Goal: Feedback & Contribution: Contribute content

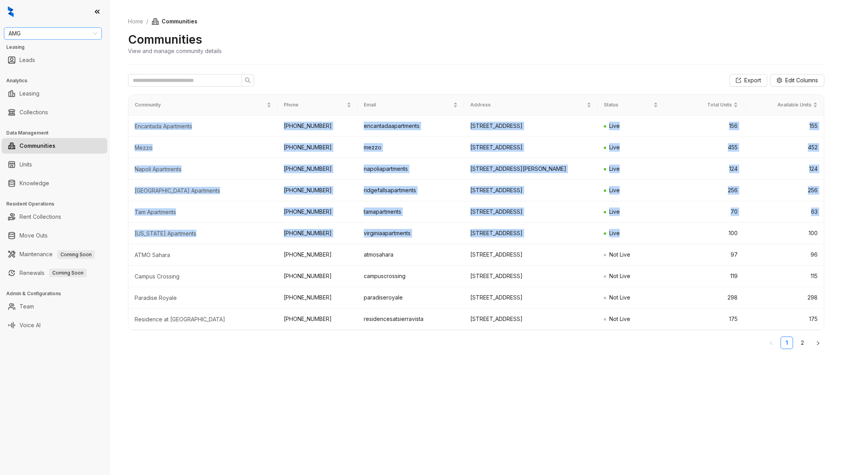
click at [53, 37] on span "AMG" at bounding box center [53, 34] width 89 height 12
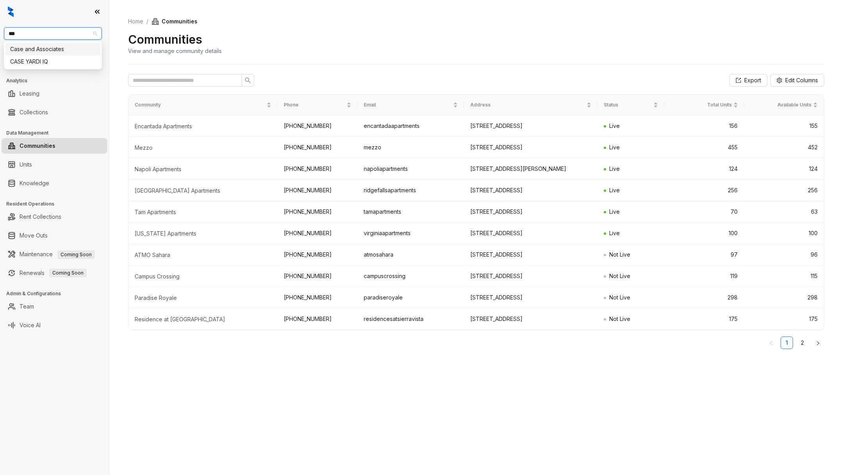
type input "****"
click at [63, 48] on div "Case and Associates" at bounding box center [52, 49] width 85 height 9
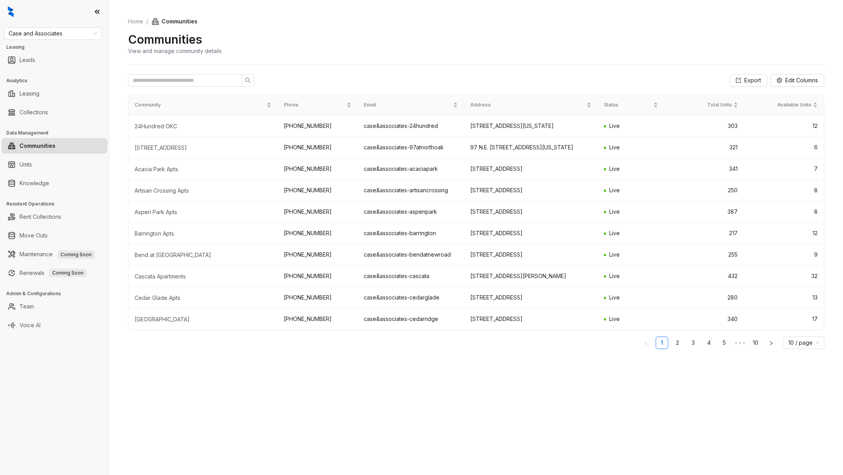
click at [45, 219] on link "Rent Collections" at bounding box center [41, 217] width 42 height 16
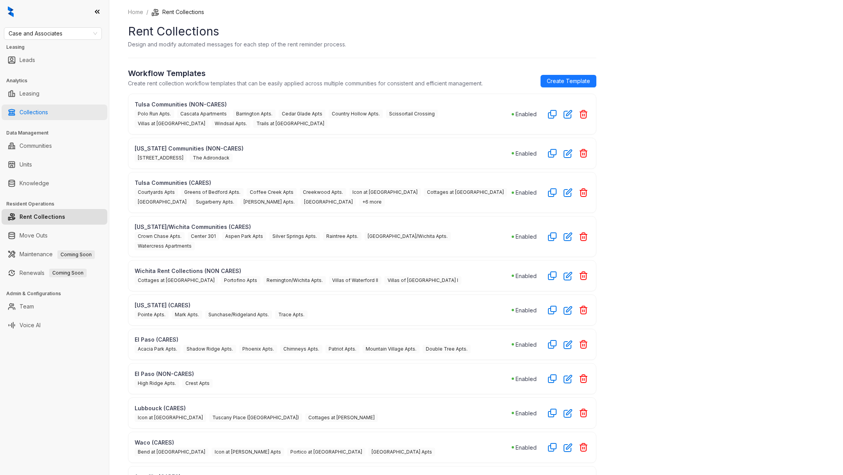
click at [44, 108] on link "Collections" at bounding box center [34, 113] width 28 height 16
click at [31, 108] on link "Collections" at bounding box center [34, 113] width 28 height 16
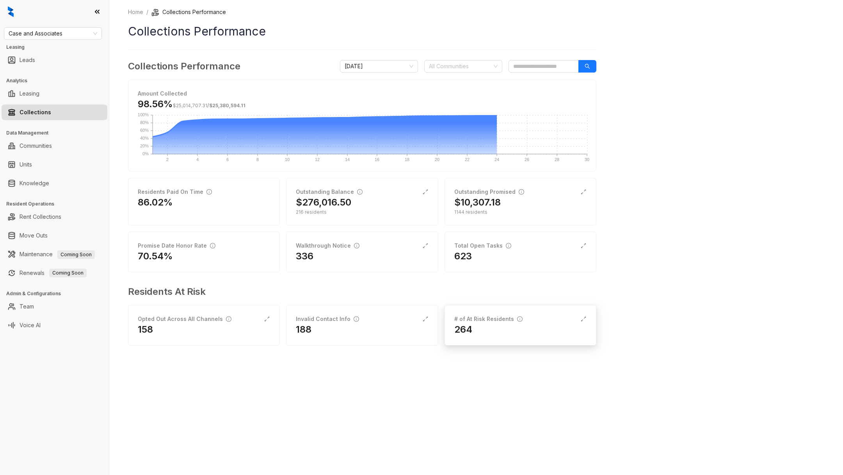
click at [478, 325] on div "264" at bounding box center [520, 329] width 132 height 12
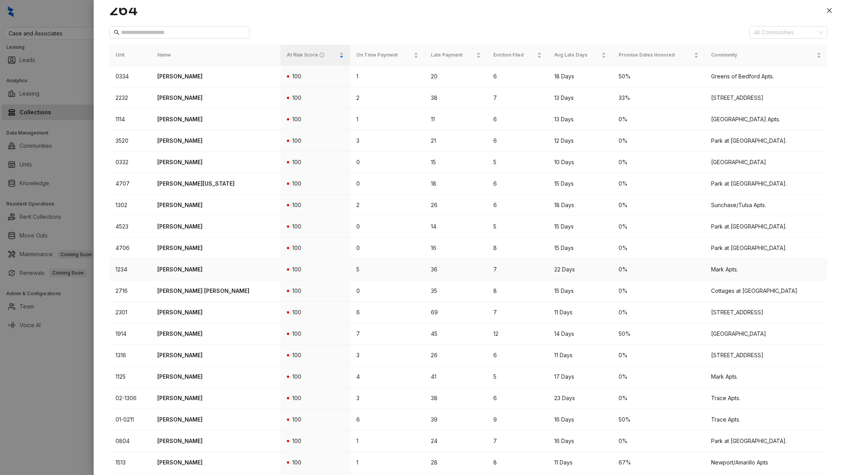
scroll to position [34, 0]
click at [192, 97] on p "[PERSON_NAME]" at bounding box center [215, 98] width 117 height 9
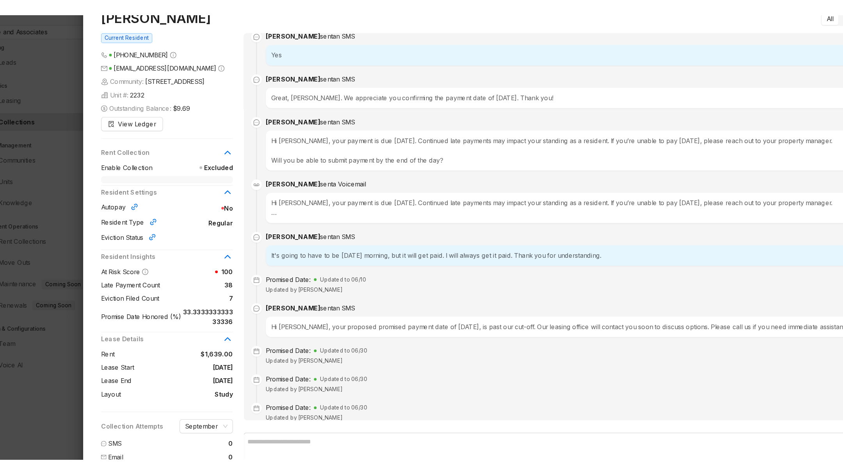
scroll to position [14, 0]
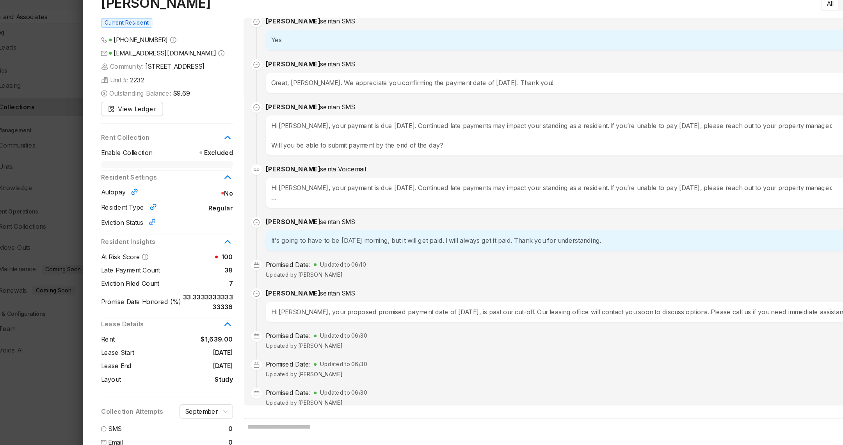
drag, startPoint x: 224, startPoint y: 339, endPoint x: 139, endPoint y: 332, distance: 85.3
click at [142, 334] on div "Rent $1,639.00 Lease Start [DATE] Lease End [DATE] Layout Study" at bounding box center [166, 334] width 115 height 44
click at [139, 332] on div "Rent $1,639.00 Lease Start [DATE] Lease End [DATE] Layout Study" at bounding box center [166, 334] width 115 height 44
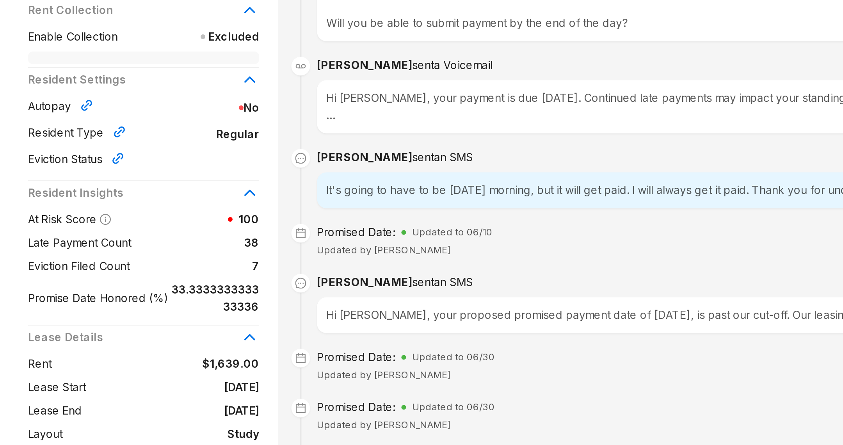
click at [151, 255] on span "Late Payment Count" at bounding box center [135, 255] width 52 height 9
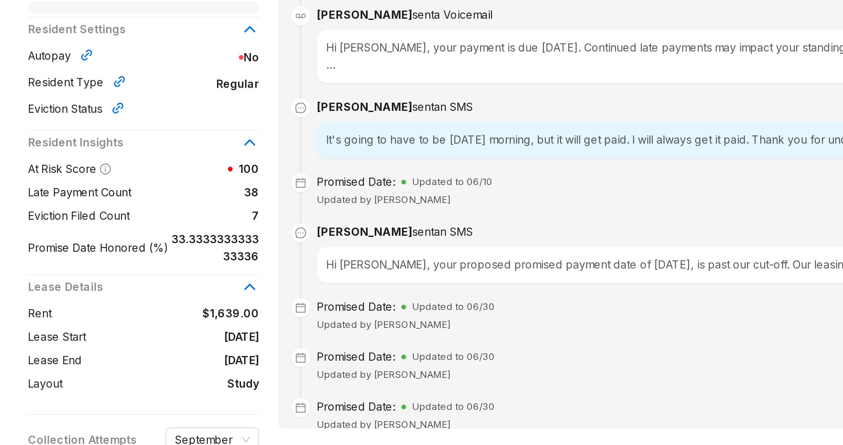
click at [219, 253] on span "38" at bounding box center [193, 255] width 64 height 9
click at [219, 254] on span "38" at bounding box center [193, 255] width 64 height 9
click at [217, 275] on span "33.333333333333336" at bounding box center [201, 283] width 45 height 17
click at [219, 271] on span "7" at bounding box center [192, 267] width 65 height 9
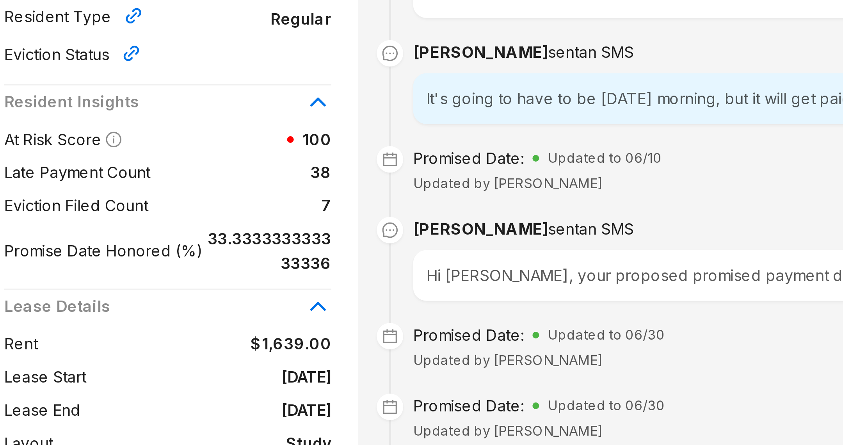
click at [181, 277] on span "33.333333333333336" at bounding box center [201, 283] width 45 height 17
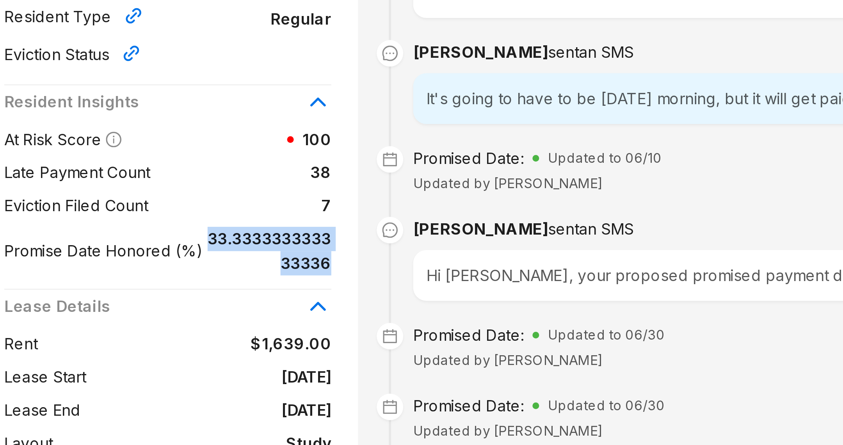
drag, startPoint x: 181, startPoint y: 277, endPoint x: 202, endPoint y: 290, distance: 25.4
click at [202, 290] on span "33.333333333333336" at bounding box center [201, 283] width 45 height 17
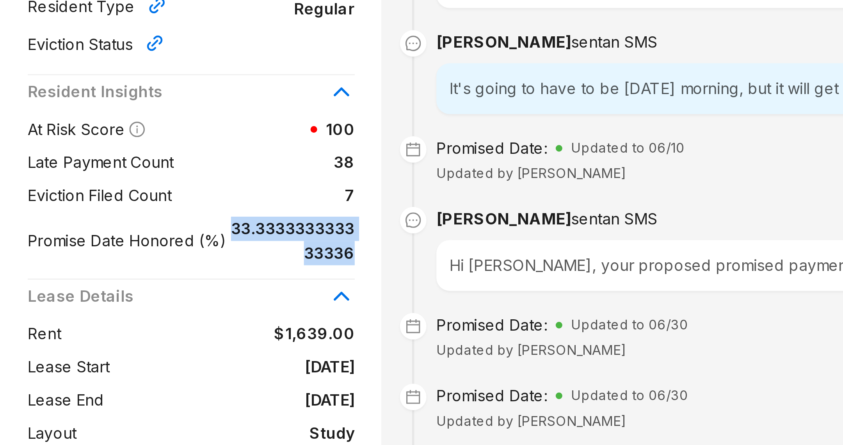
click at [199, 292] on span "33.333333333333336" at bounding box center [201, 283] width 45 height 17
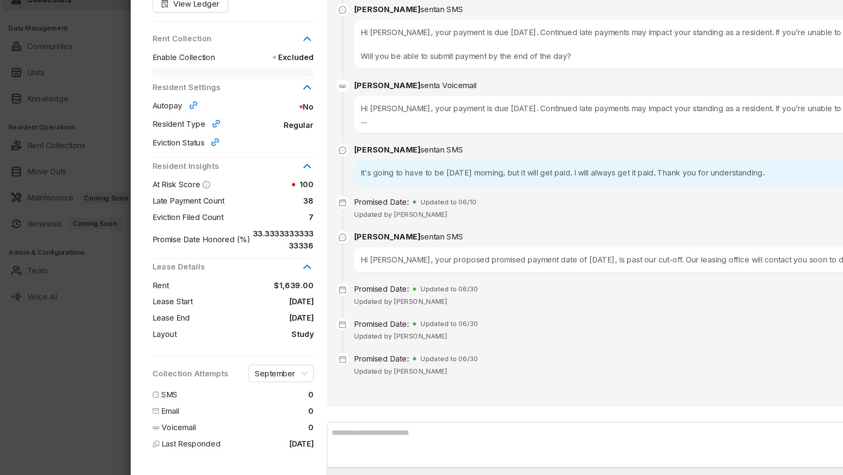
scroll to position [0, 0]
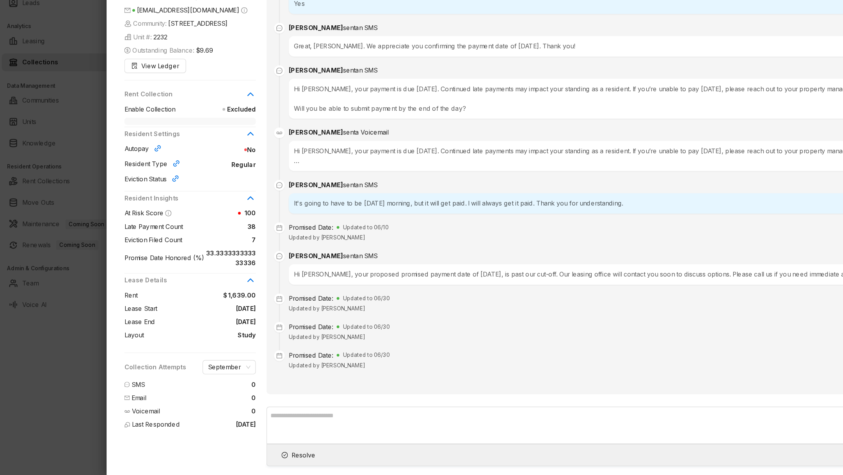
click at [116, 361] on div "Lease Details Rent $1,639.00 Lease Start [DATE] Lease End [DATE] Layout Study" at bounding box center [166, 329] width 115 height 63
click at [76, 366] on div at bounding box center [421, 237] width 843 height 475
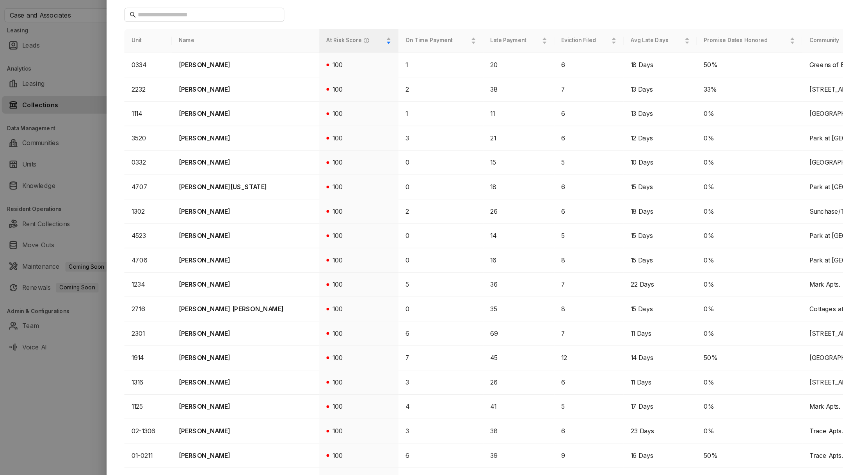
click at [52, 51] on div at bounding box center [421, 237] width 843 height 475
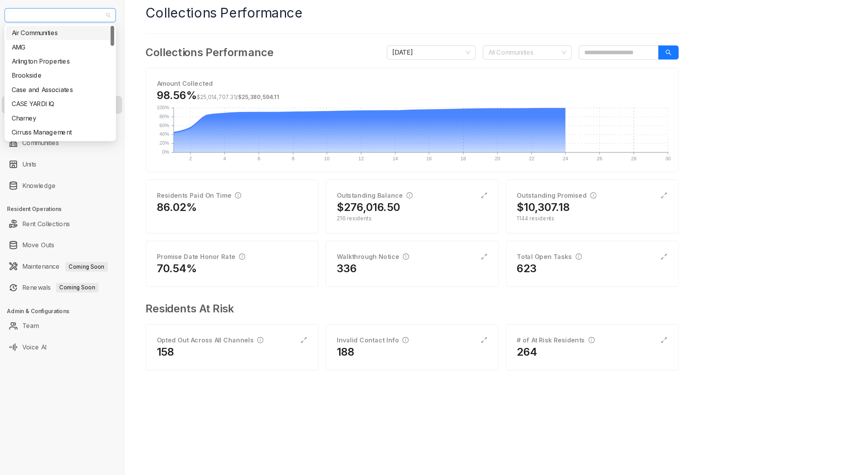
click at [53, 37] on span "Case and Associates" at bounding box center [53, 34] width 89 height 12
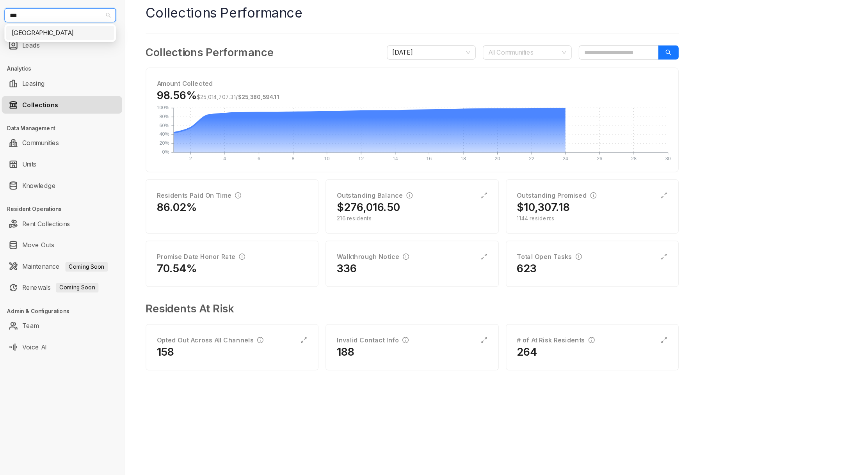
type input "****"
click at [56, 49] on div "[GEOGRAPHIC_DATA]" at bounding box center [52, 49] width 85 height 9
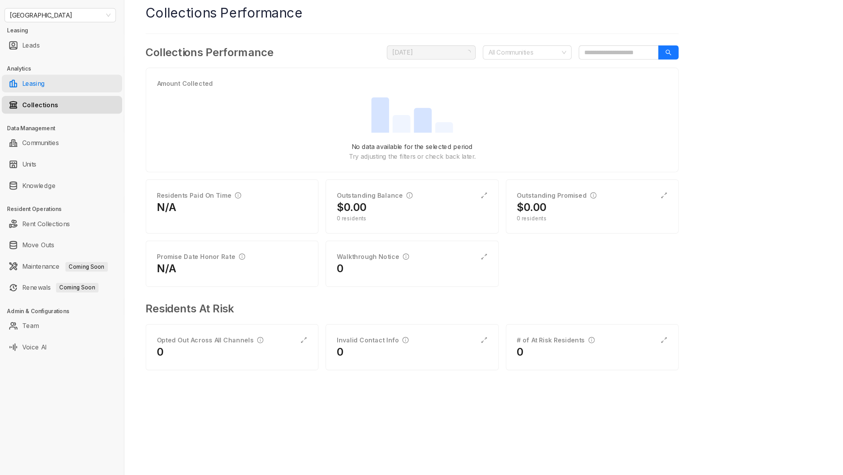
click at [39, 99] on link "Leasing" at bounding box center [30, 94] width 20 height 16
click at [38, 89] on link "Leasing" at bounding box center [30, 94] width 20 height 16
select select "******"
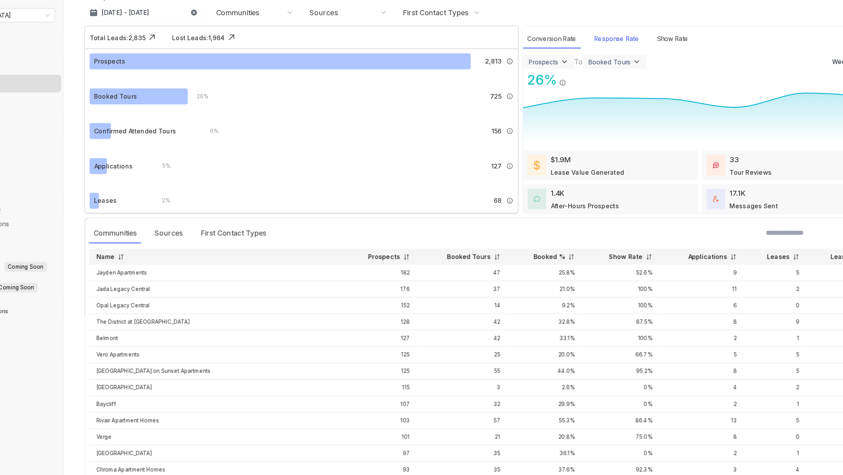
click at [598, 60] on div "Response Rate" at bounding box center [595, 54] width 47 height 17
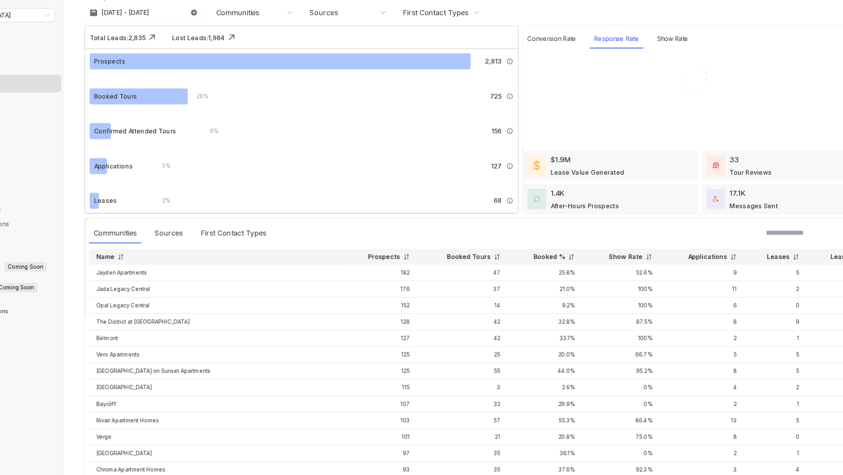
select select "******"
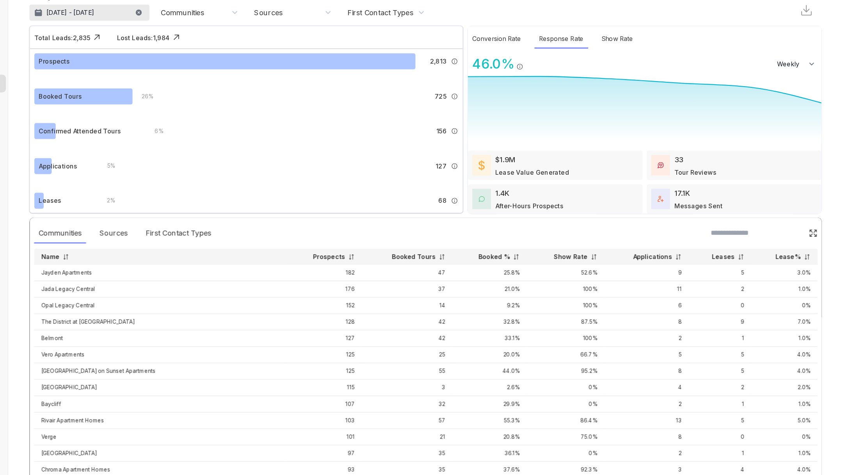
click at [176, 29] on p "Aug 24, 2025 - Sep 23, 2025" at bounding box center [164, 31] width 42 height 8
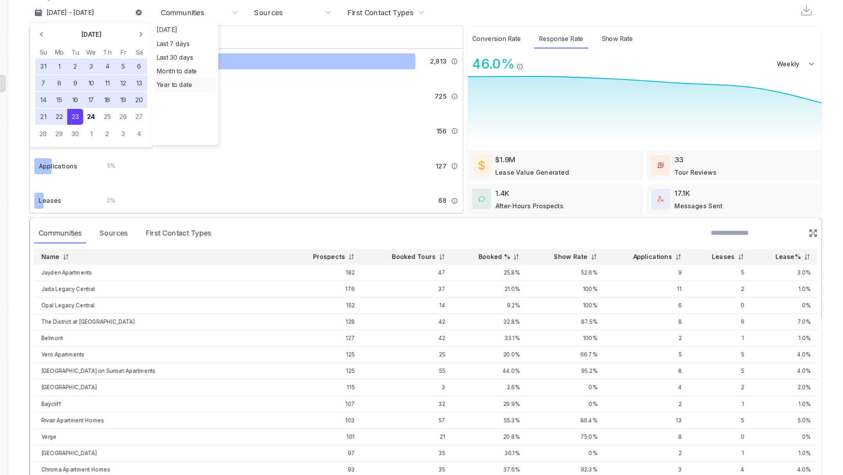
click at [263, 90] on div "Year to date" at bounding box center [264, 95] width 55 height 12
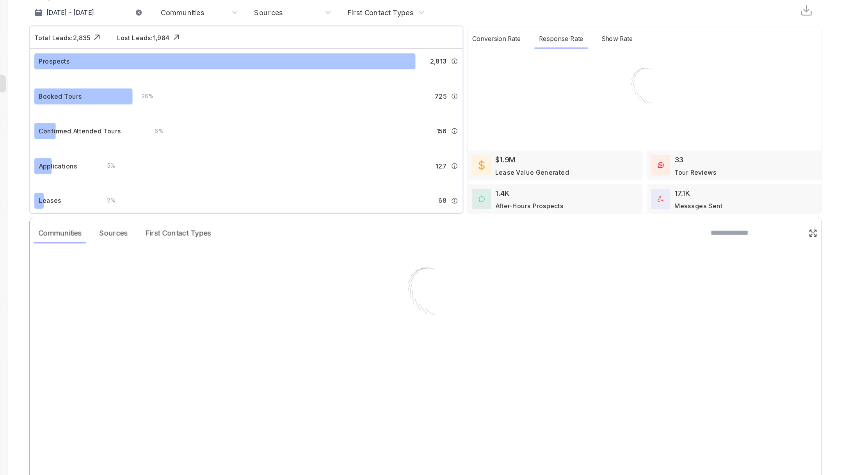
select select "******"
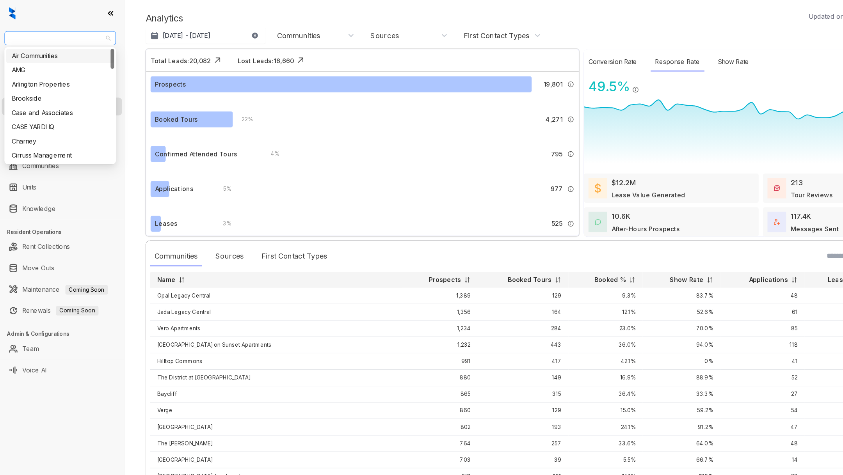
click at [60, 31] on span "[GEOGRAPHIC_DATA]" at bounding box center [53, 34] width 89 height 12
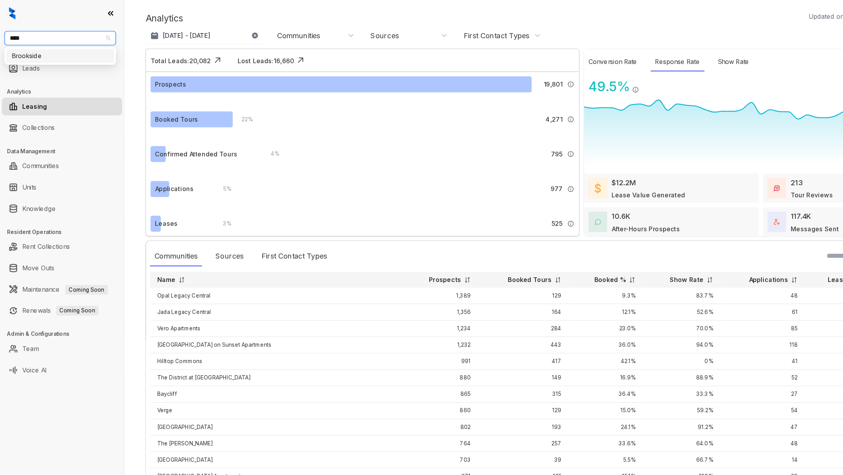
type input "*****"
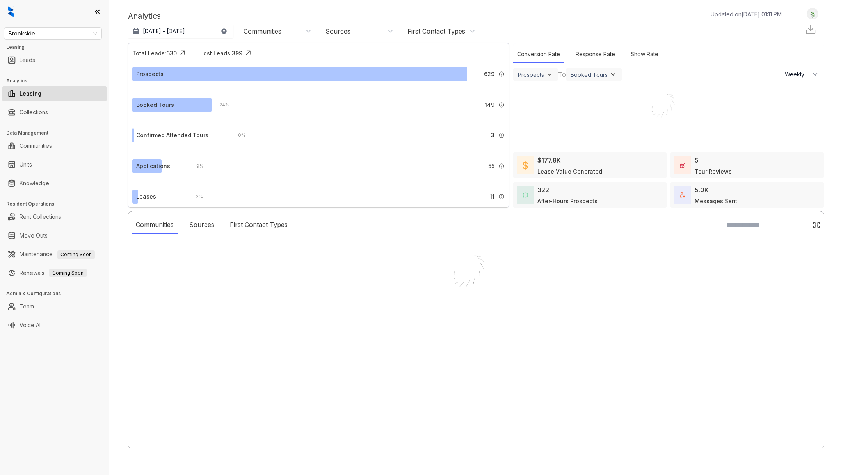
select select "******"
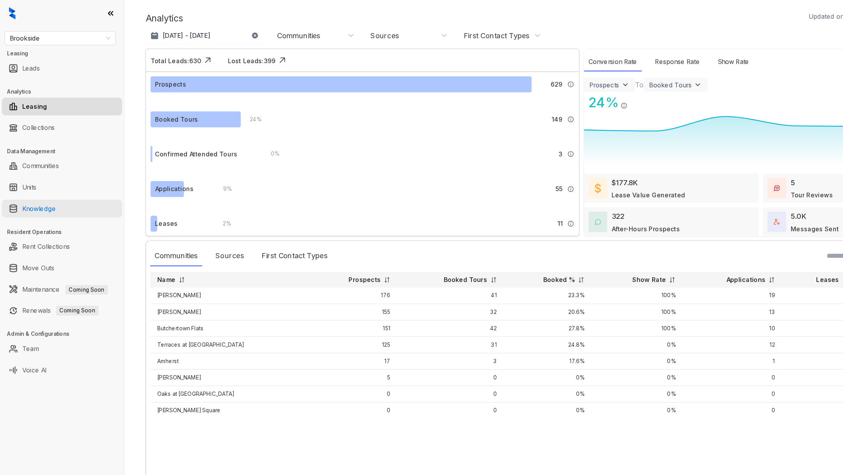
click at [42, 181] on link "Knowledge" at bounding box center [35, 184] width 30 height 16
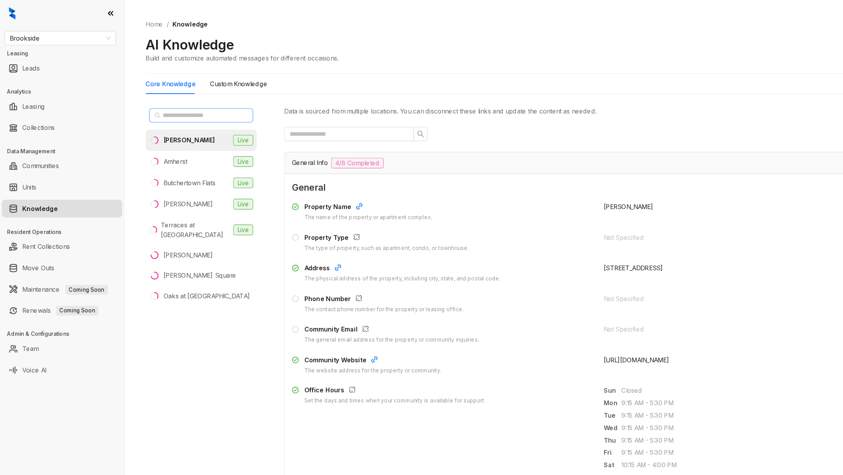
click at [171, 96] on span at bounding box center [176, 101] width 91 height 12
click at [174, 175] on li "Collins Live" at bounding box center [177, 179] width 98 height 19
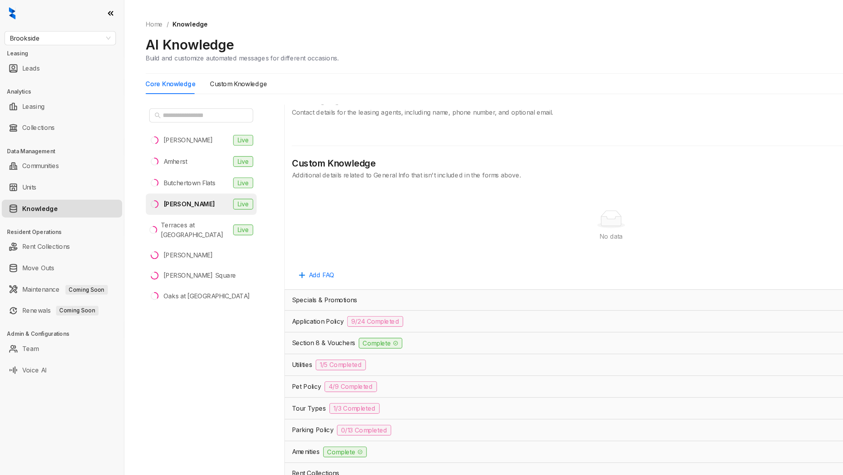
scroll to position [371, 0]
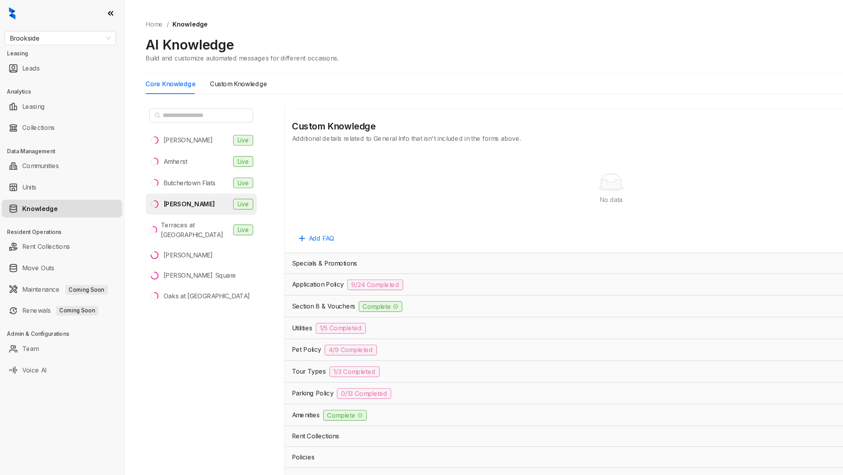
click at [292, 261] on div "Section 8 & Vouchers Complete" at bounding box center [537, 269] width 574 height 19
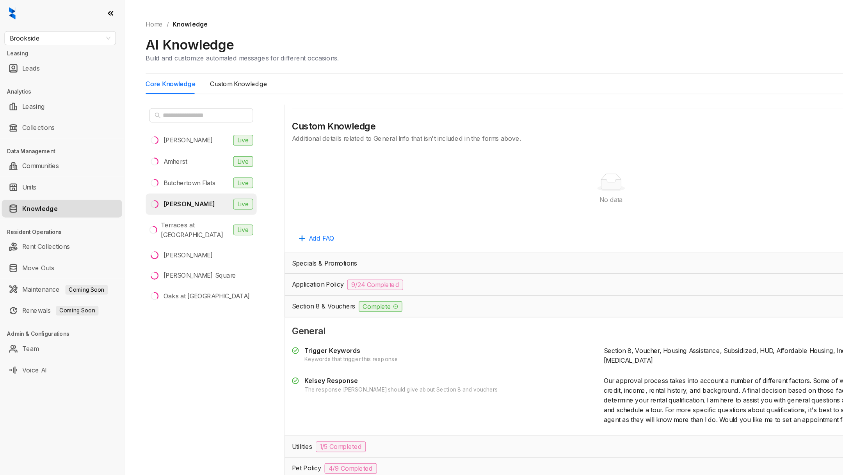
click at [283, 234] on span "Specials & Promotions" at bounding box center [284, 231] width 57 height 9
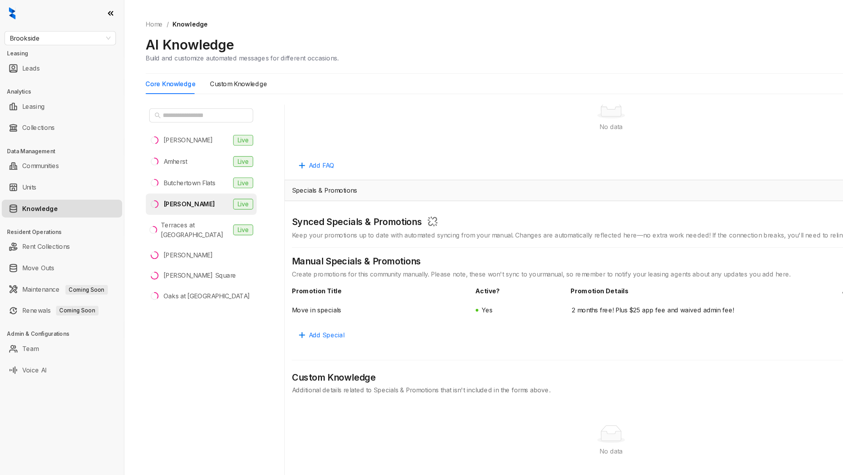
scroll to position [436, 0]
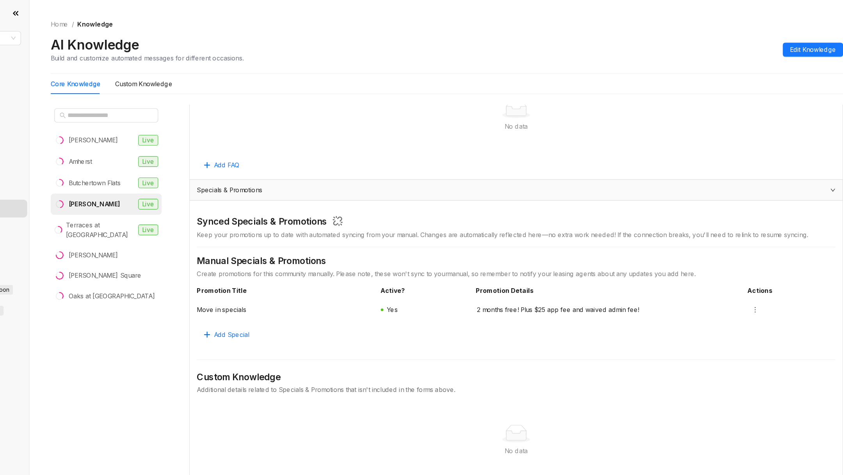
click at [558, 273] on span "2 months free! Plus $25 app fee and waived admin fee!" at bounding box center [618, 272] width 231 height 9
copy div "2 months free! Plus $25 app fee and waived admin fee! Add Special"
click at [755, 272] on div "Move in specials Yes 2 months free! Plus $25 app fee and waived admin fee!" at bounding box center [536, 272] width 561 height 19
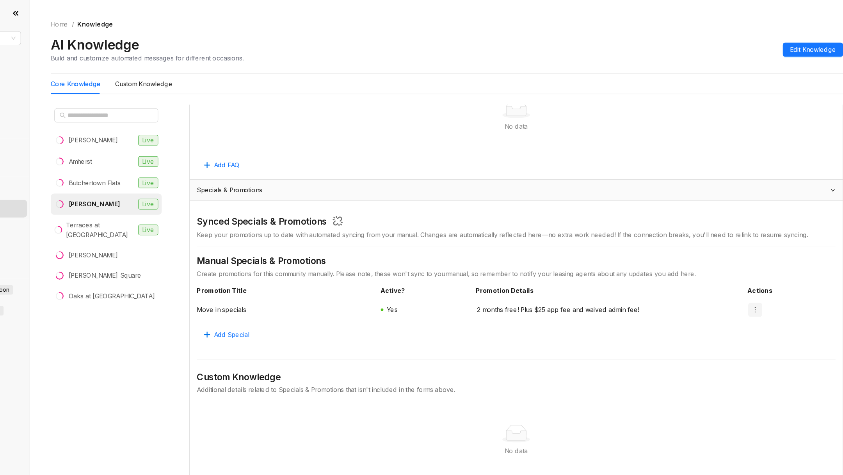
click at [751, 272] on button "button" at bounding box center [747, 272] width 12 height 12
click at [756, 299] on span "Deactivate" at bounding box center [761, 299] width 28 height 9
click at [286, 273] on span "Move in specials" at bounding box center [333, 272] width 154 height 9
click at [741, 268] on button "button" at bounding box center [747, 272] width 12 height 12
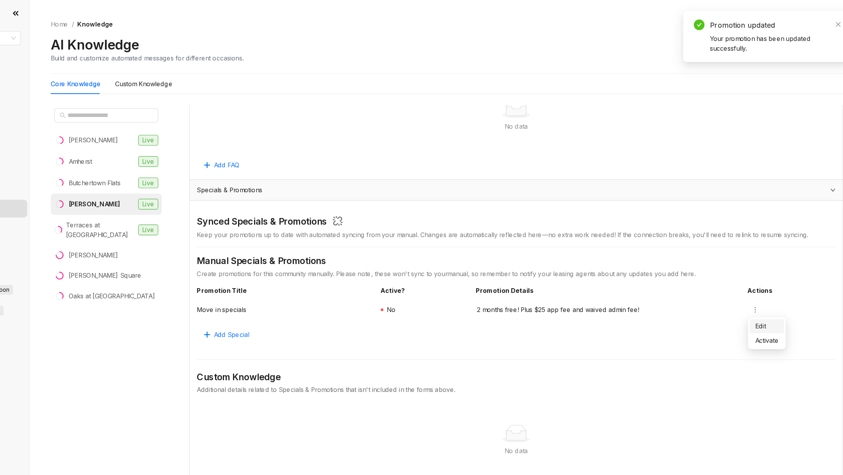
click at [759, 287] on span "Edit" at bounding box center [757, 287] width 21 height 9
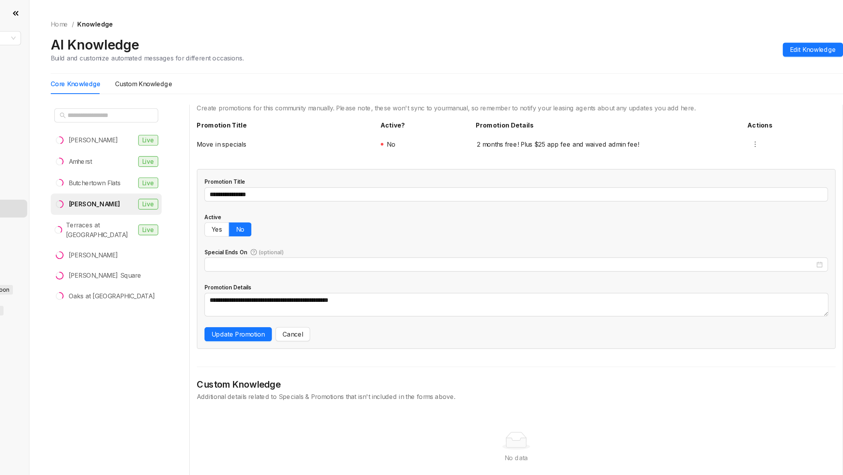
scroll to position [578, 0]
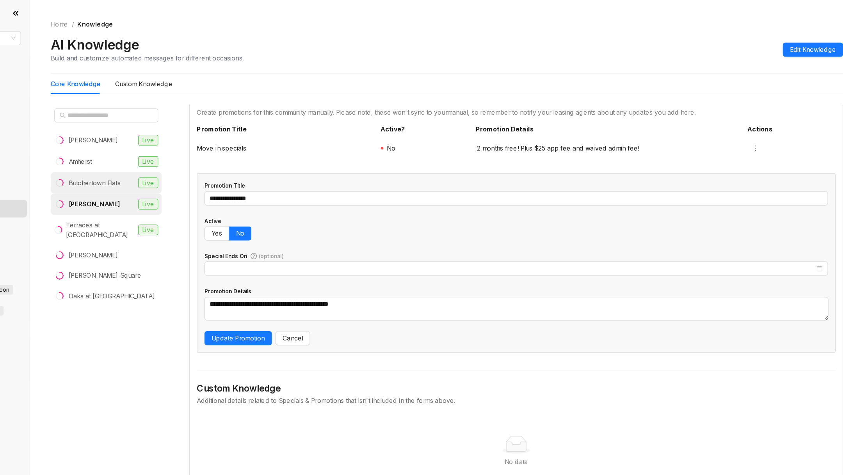
click at [178, 158] on div "Butchertown Flats" at bounding box center [167, 160] width 46 height 9
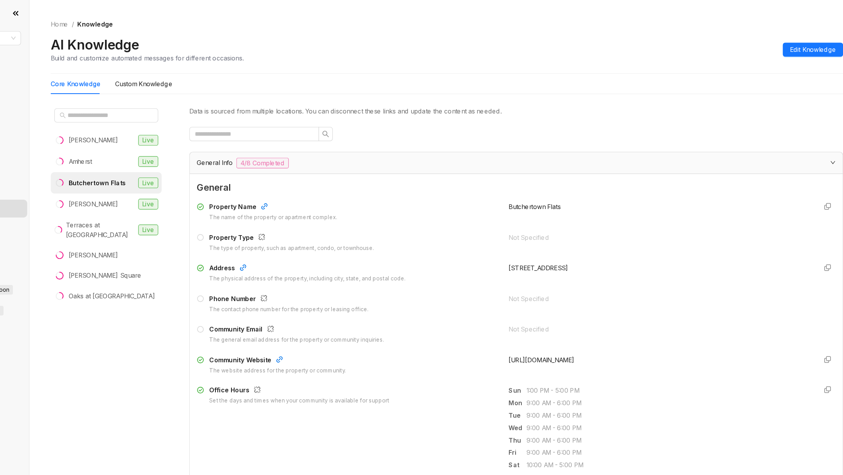
scroll to position [371, 0]
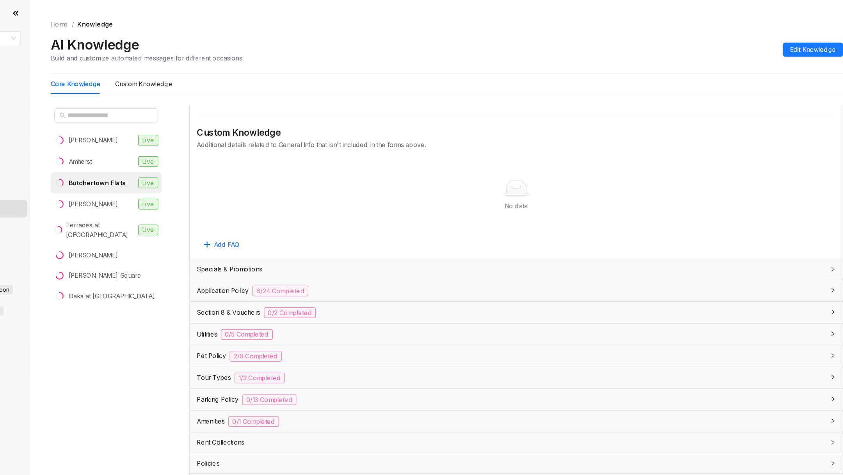
click at [344, 226] on div "General Property Name The name of the property or apartment complex. Butchertow…" at bounding box center [537, 4] width 574 height 446
click at [399, 233] on div "Specials & Promotions" at bounding box center [532, 237] width 552 height 9
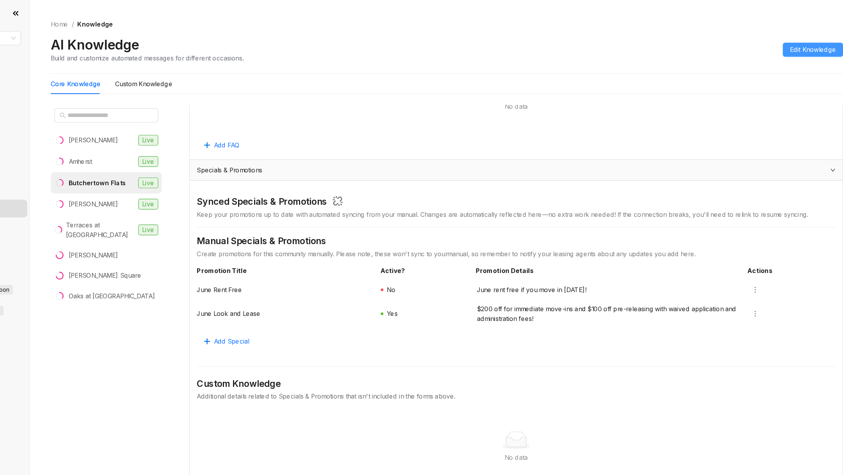
click at [805, 44] on span "Edit Knowledge" at bounding box center [797, 43] width 41 height 9
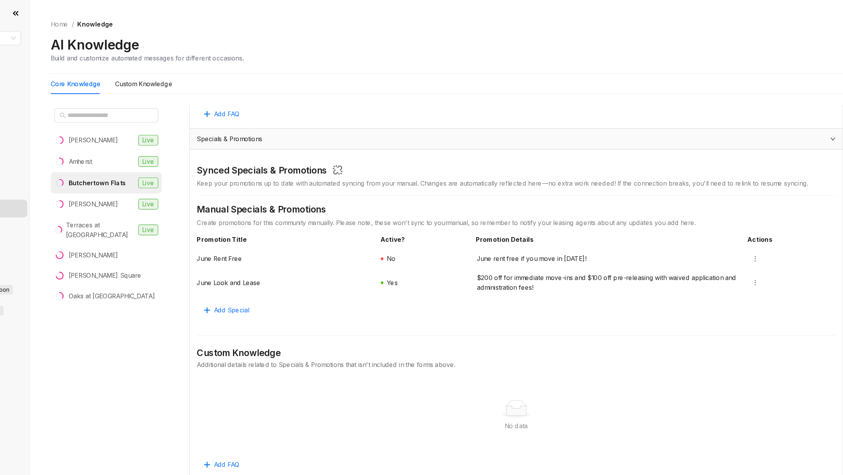
scroll to position [605, 0]
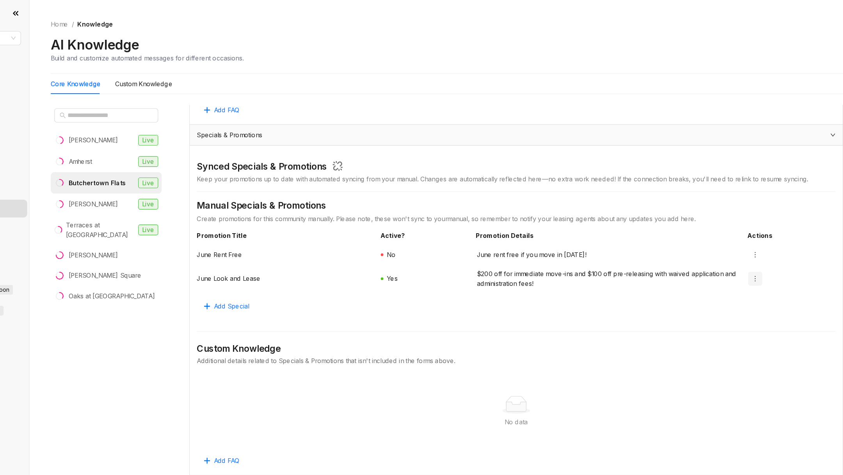
click at [749, 245] on icon "more" at bounding box center [747, 245] width 6 height 6
click at [750, 271] on span "Deactivate" at bounding box center [761, 272] width 28 height 9
click at [291, 267] on span "Add Special" at bounding box center [286, 269] width 31 height 9
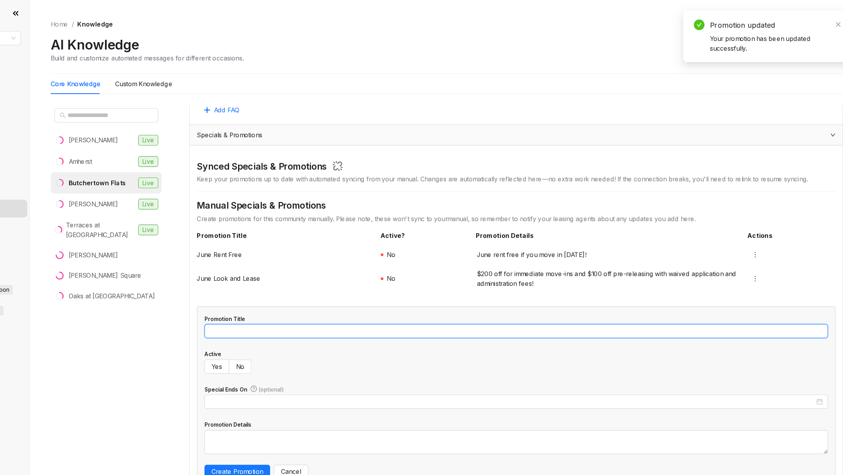
click at [316, 288] on input "Promotion Title" at bounding box center [537, 291] width 548 height 12
type input "*"
type input "*********"
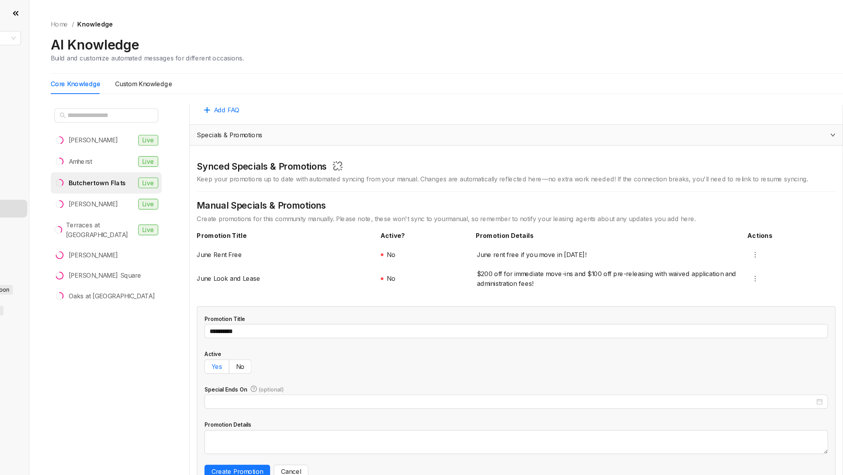
click at [268, 325] on label "Yes" at bounding box center [274, 322] width 22 height 12
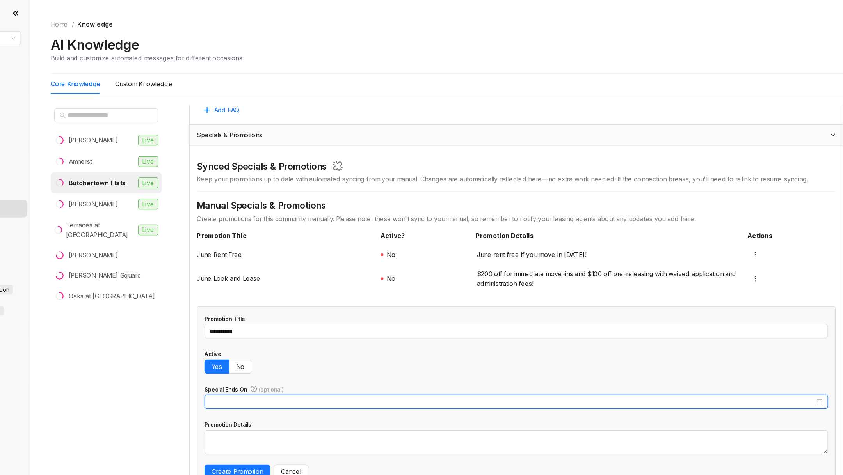
click at [295, 349] on input "Special Ends On (optional)" at bounding box center [533, 353] width 531 height 9
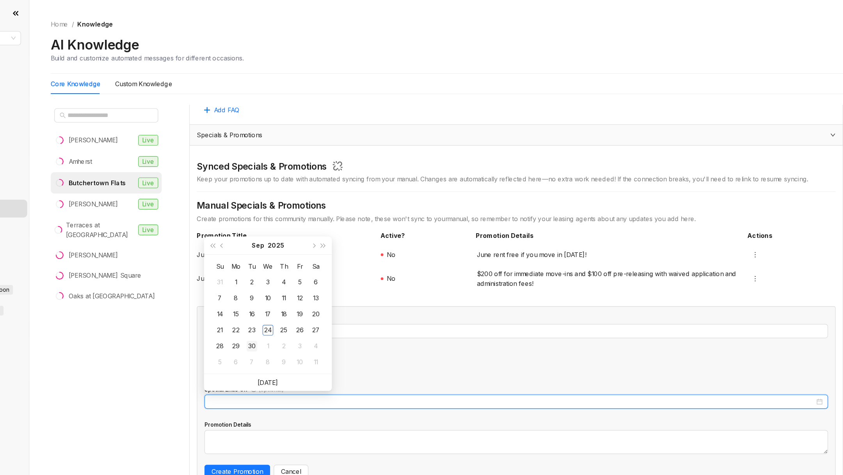
type input "**********"
click at [307, 305] on div "30" at bounding box center [304, 304] width 9 height 9
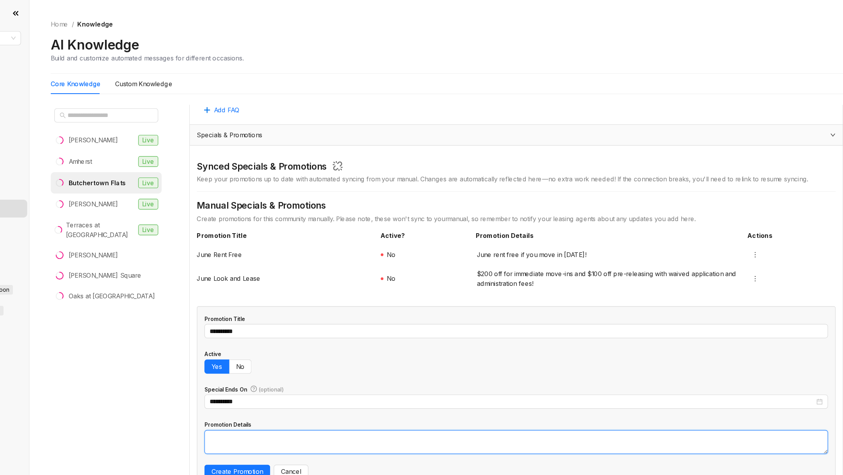
click at [308, 378] on textarea "Promotion Details" at bounding box center [537, 388] width 548 height 21
paste textarea "**********"
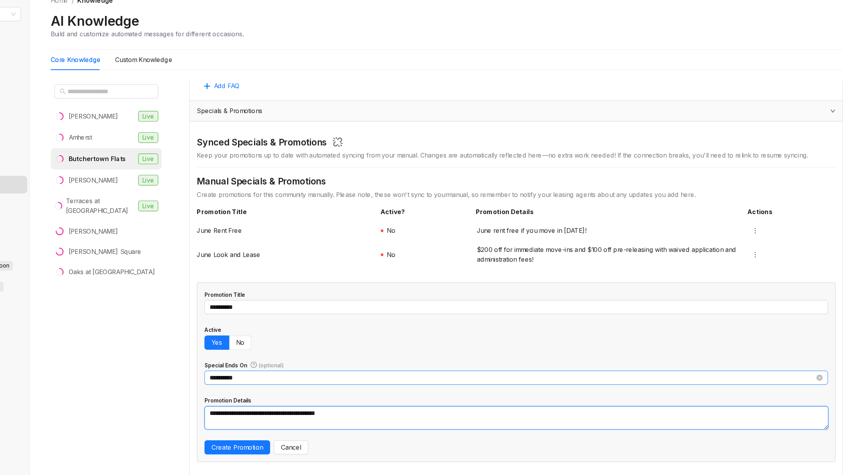
scroll to position [601, 0]
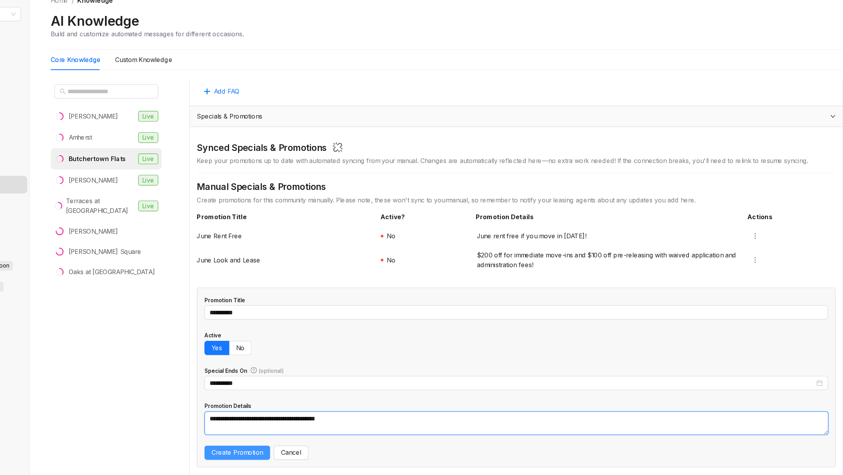
type textarea "**********"
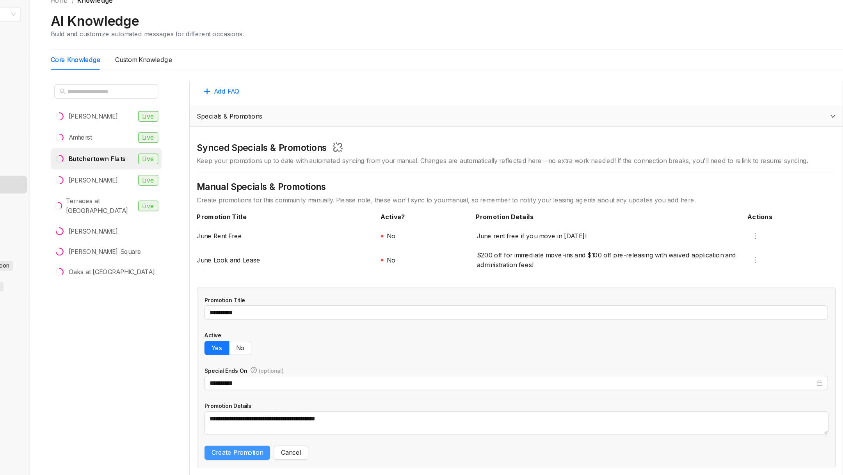
click at [298, 423] on button "Create Promotion" at bounding box center [292, 419] width 58 height 12
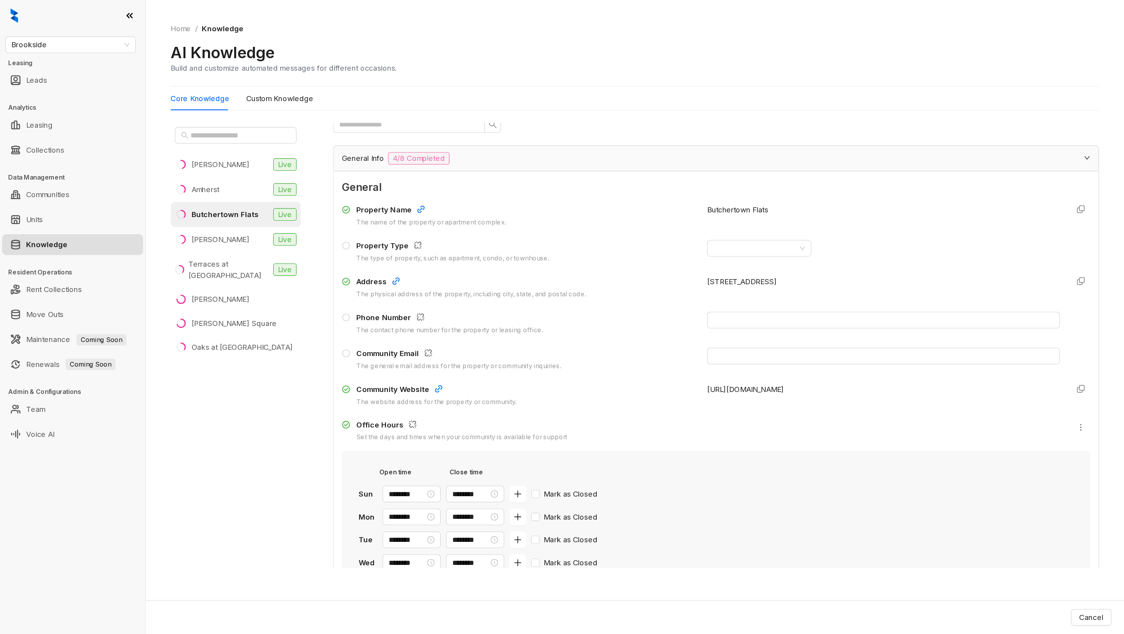
scroll to position [0, 0]
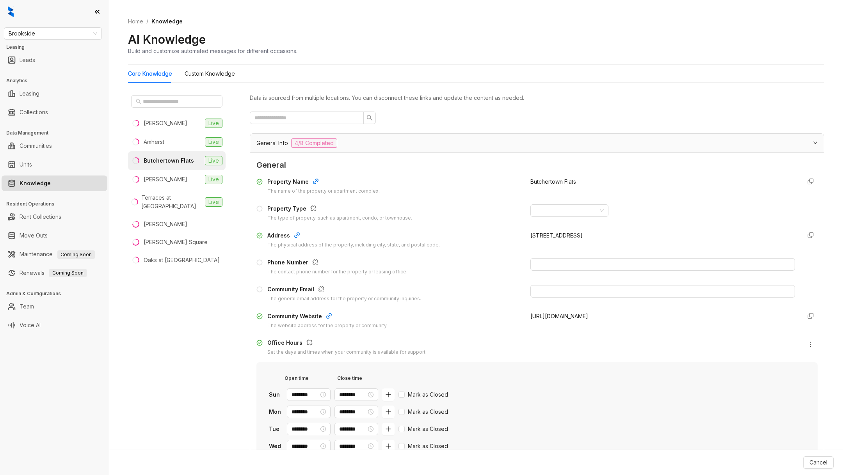
click at [689, 95] on div "Data is sourced from multiple locations. You can disconnect these links and upd…" at bounding box center [537, 98] width 574 height 9
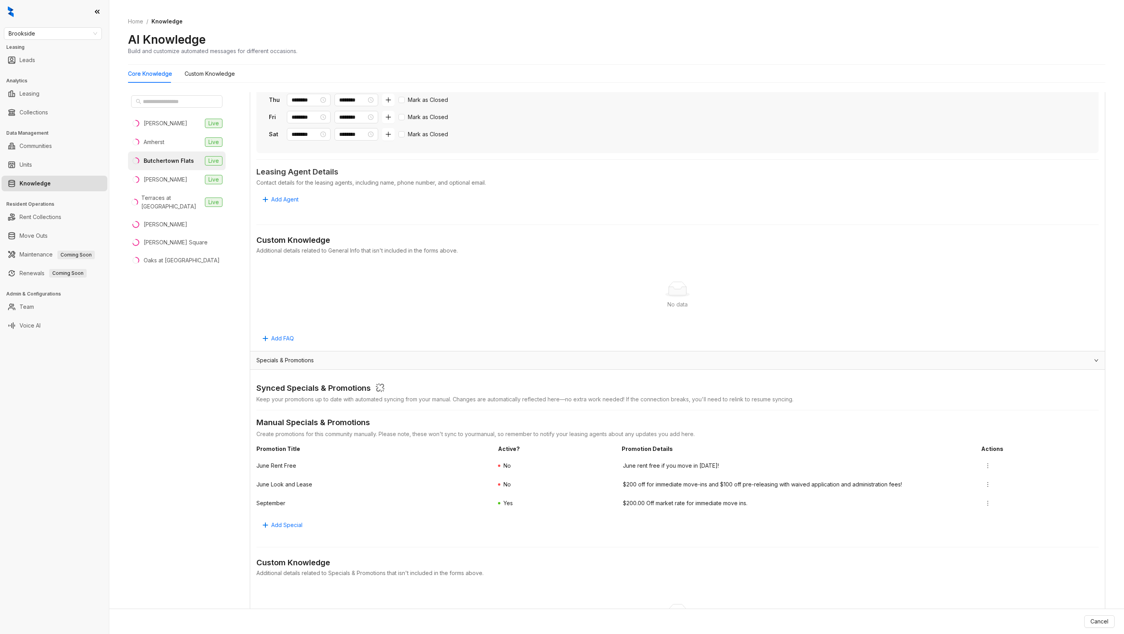
scroll to position [636, 0]
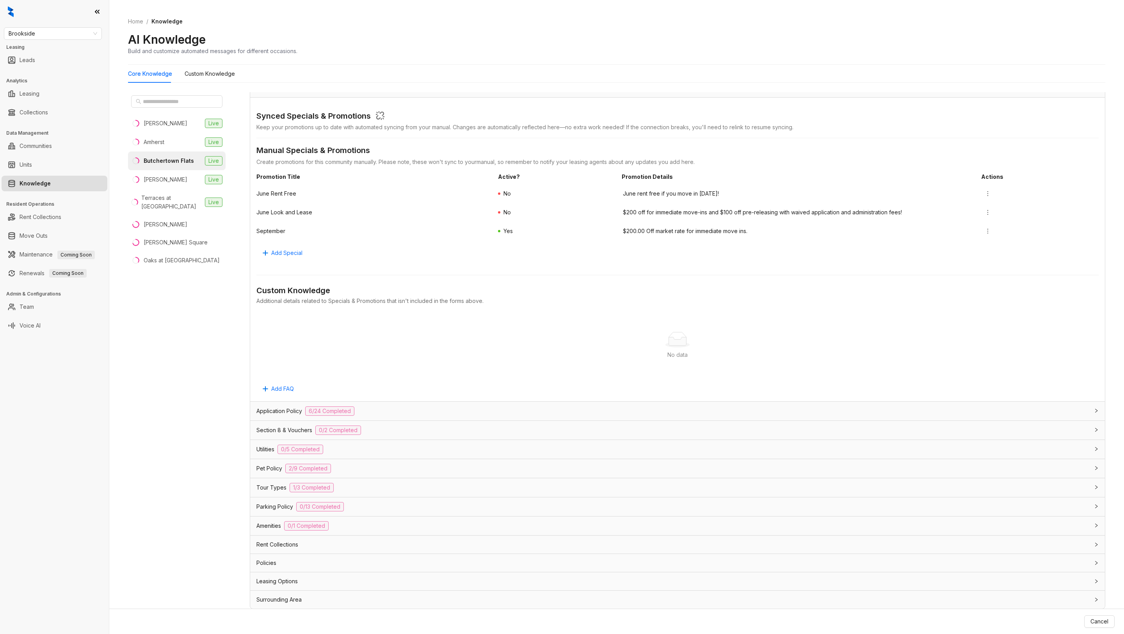
click at [167, 159] on div "Butchertown Flats" at bounding box center [169, 160] width 50 height 9
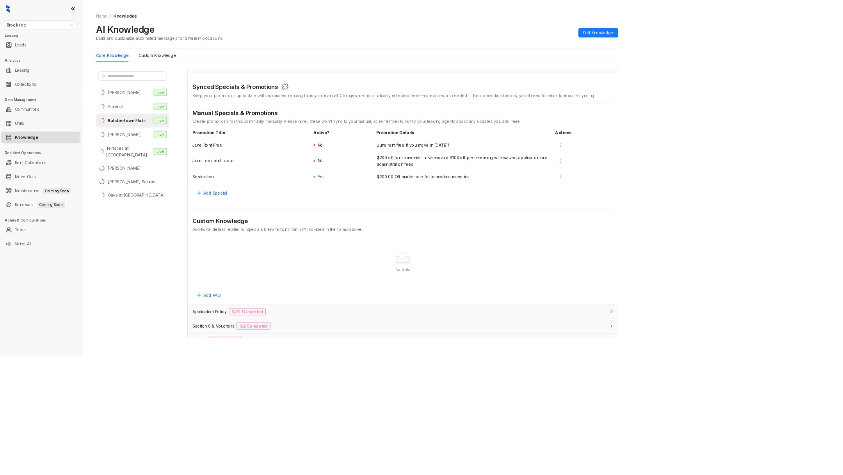
scroll to position [520, 0]
